Goal: Task Accomplishment & Management: Manage account settings

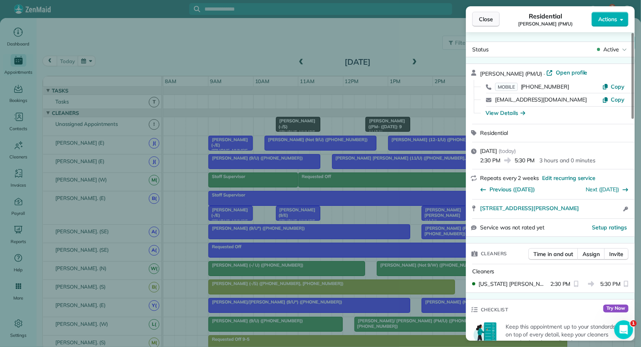
scroll to position [676, 0]
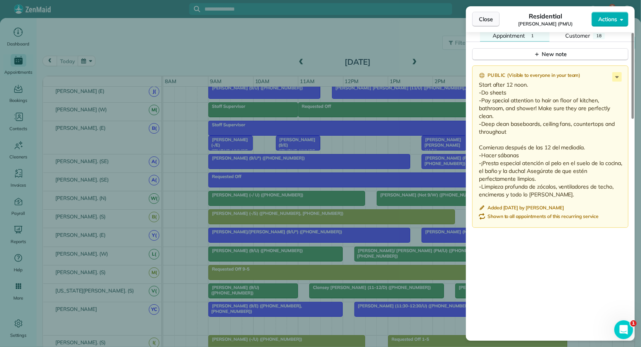
click at [488, 22] on span "Close" at bounding box center [486, 19] width 14 height 8
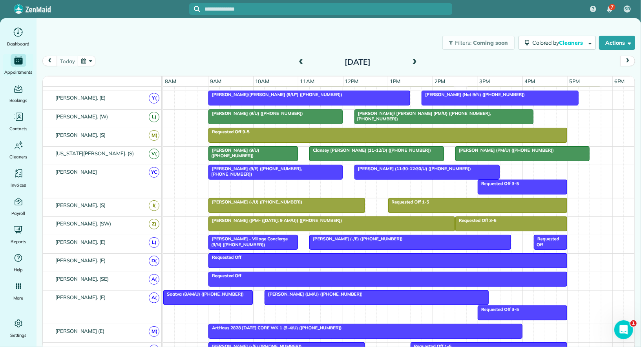
scroll to position [220, 0]
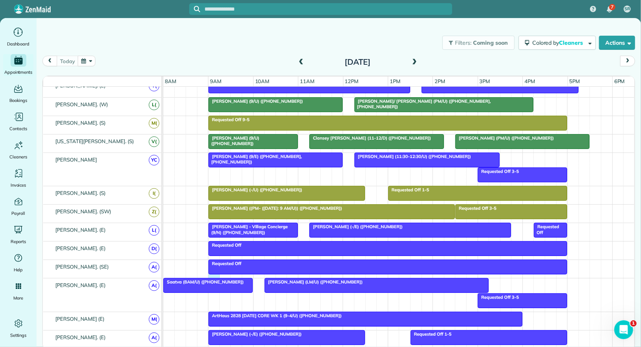
click at [216, 273] on div "Requested Off" at bounding box center [399, 269] width 472 height 18
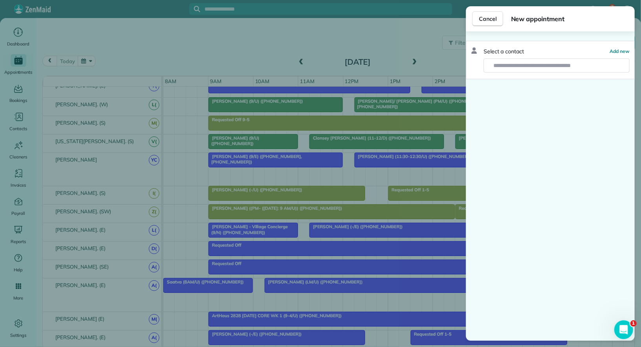
click at [216, 278] on div "Cancel New appointment Select a contact Add new" at bounding box center [320, 173] width 641 height 347
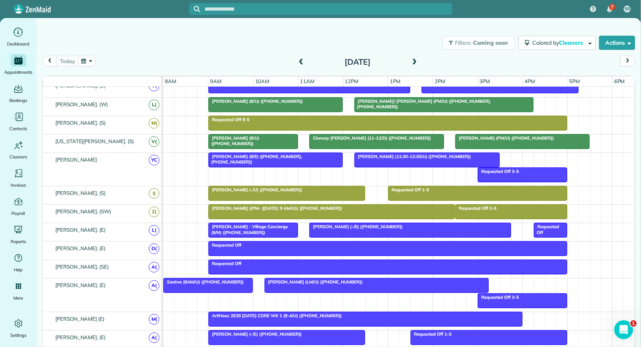
click at [214, 280] on div at bounding box center [208, 286] width 89 height 14
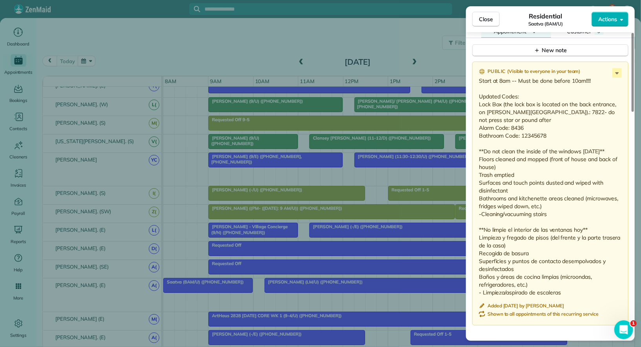
scroll to position [697, 0]
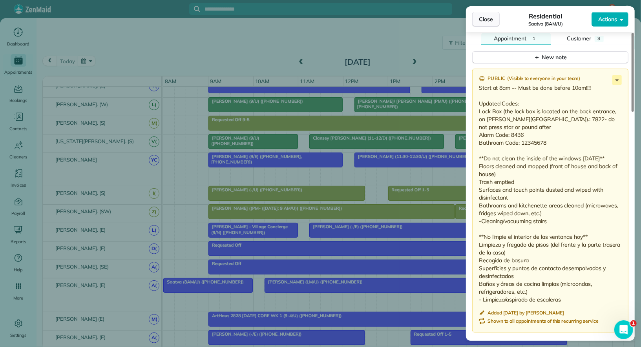
click at [482, 22] on span "Close" at bounding box center [486, 19] width 14 height 8
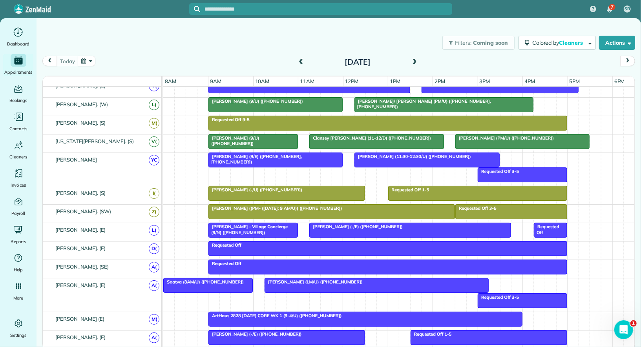
click at [88, 60] on button "button" at bounding box center [87, 61] width 18 height 11
click at [166, 101] on link "10" at bounding box center [168, 101] width 13 height 13
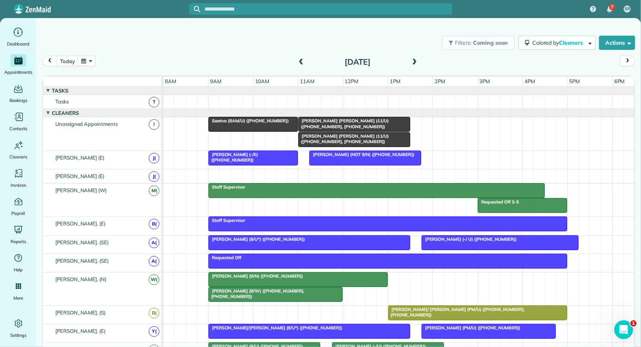
click at [246, 126] on div at bounding box center [253, 124] width 89 height 14
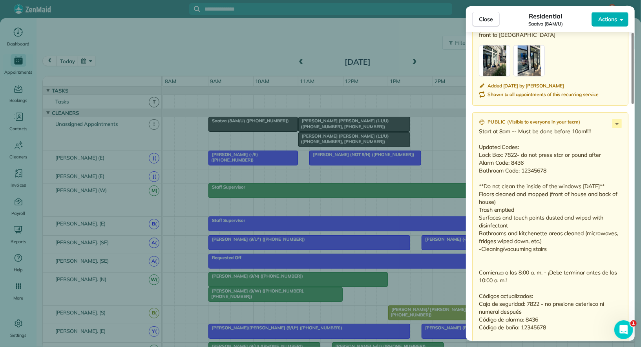
scroll to position [765, 0]
click at [484, 17] on span "Close" at bounding box center [486, 19] width 14 height 8
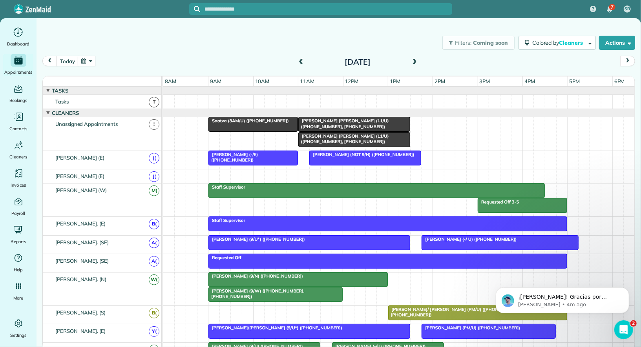
click at [86, 58] on button "button" at bounding box center [87, 61] width 18 height 11
click at [104, 100] on link "5" at bounding box center [105, 101] width 13 height 13
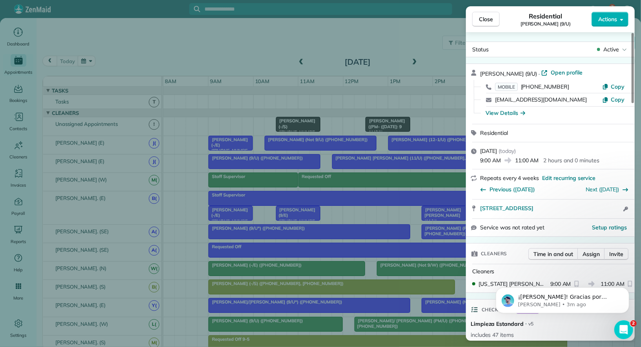
scroll to position [111, 0]
